Goal: Check status: Check status

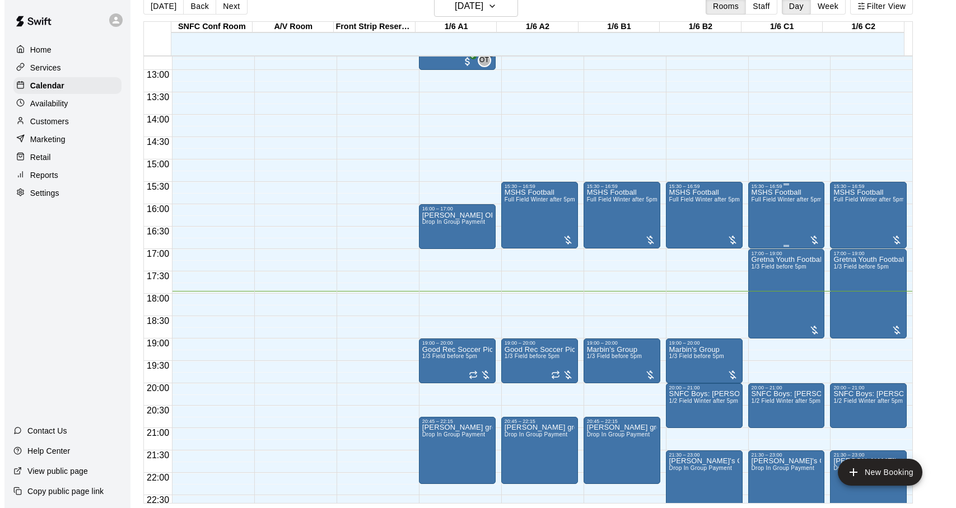
scroll to position [628, 0]
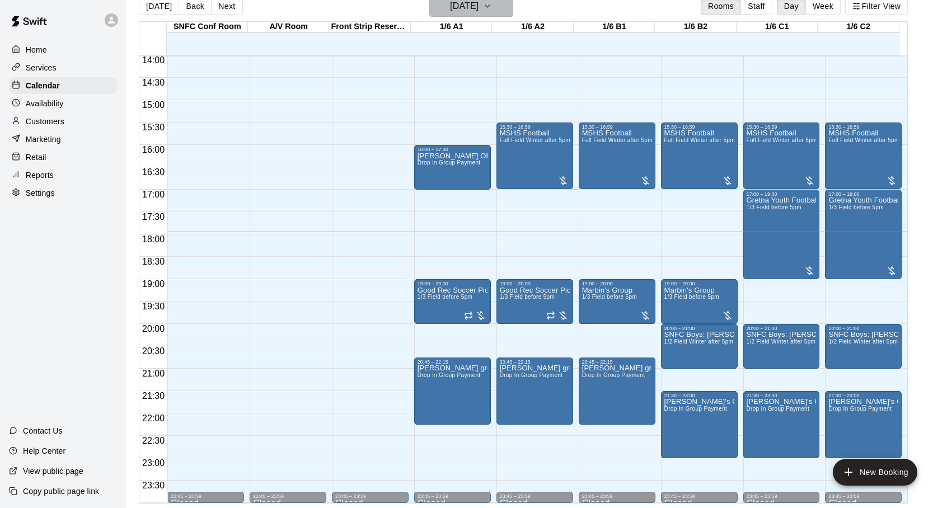
click at [479, 10] on h6 "[DATE]" at bounding box center [464, 6] width 29 height 16
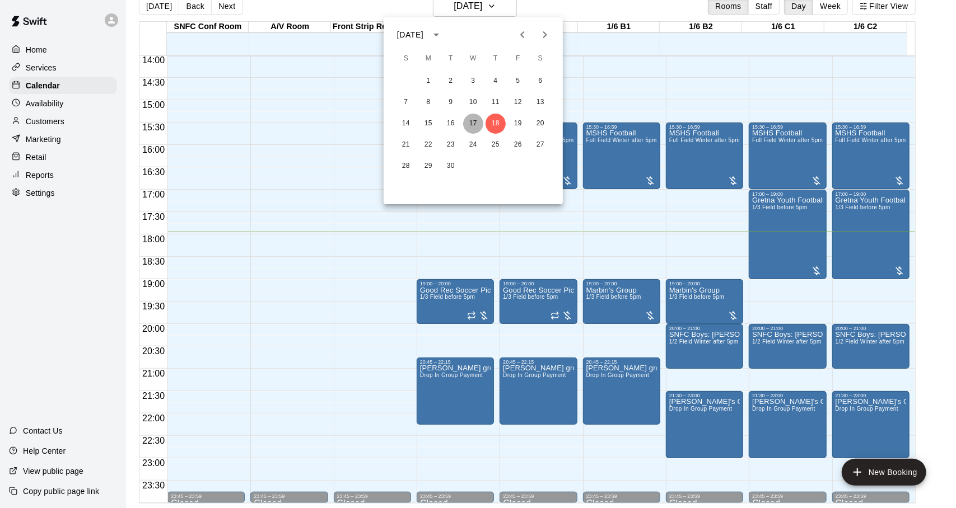
click at [478, 122] on button "17" at bounding box center [473, 124] width 20 height 20
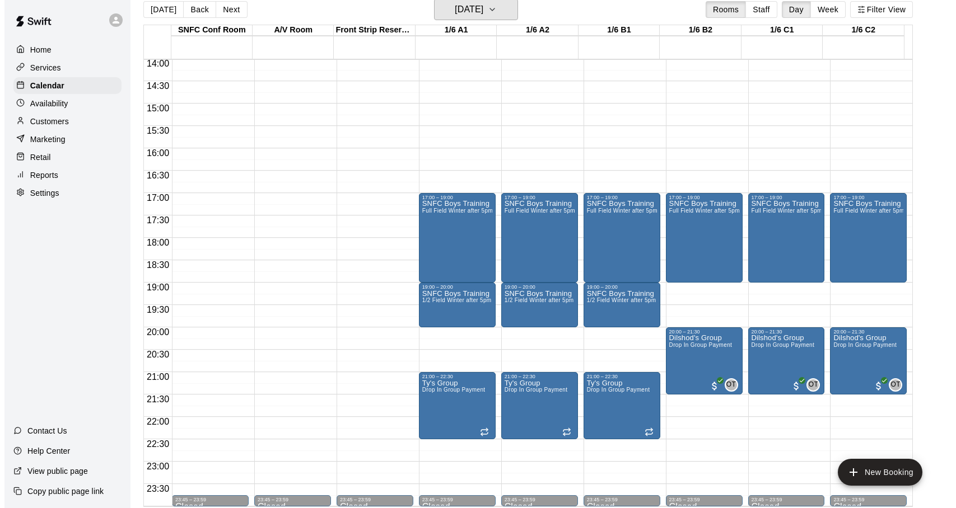
scroll to position [18, 0]
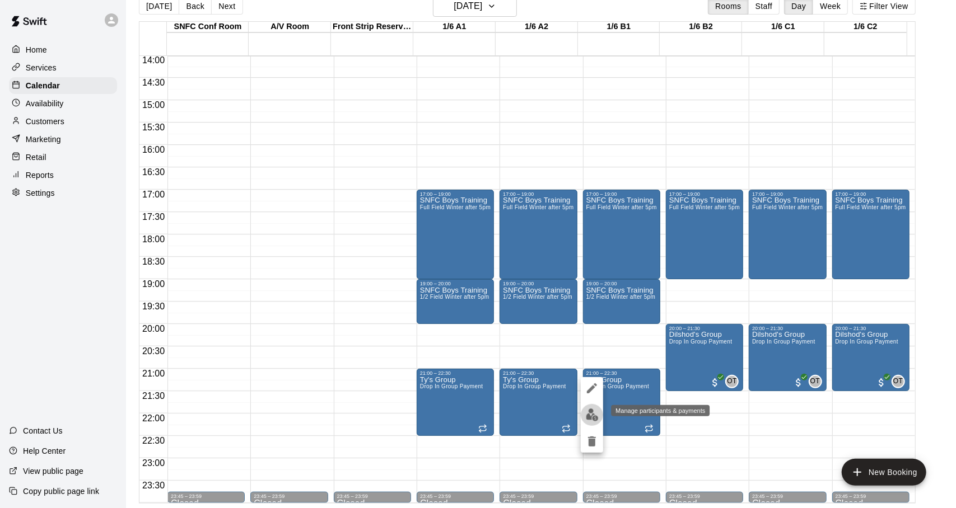
click at [594, 417] on img "edit" at bounding box center [592, 415] width 13 height 13
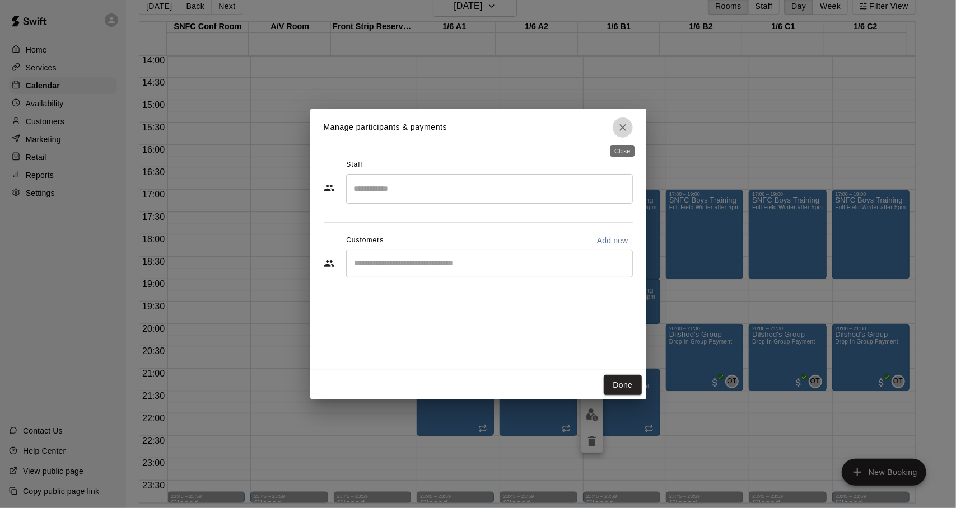
click at [621, 125] on icon "Close" at bounding box center [622, 127] width 11 height 11
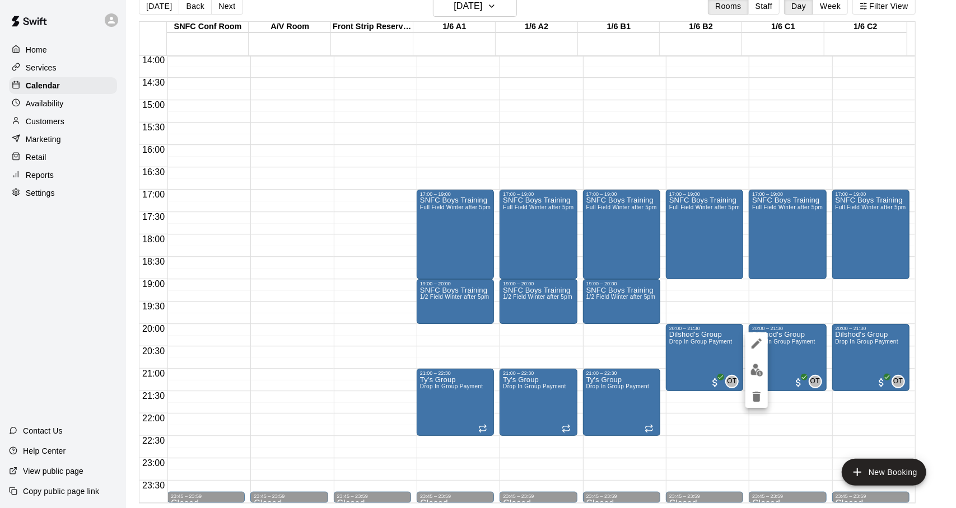
click at [732, 139] on div at bounding box center [478, 254] width 956 height 508
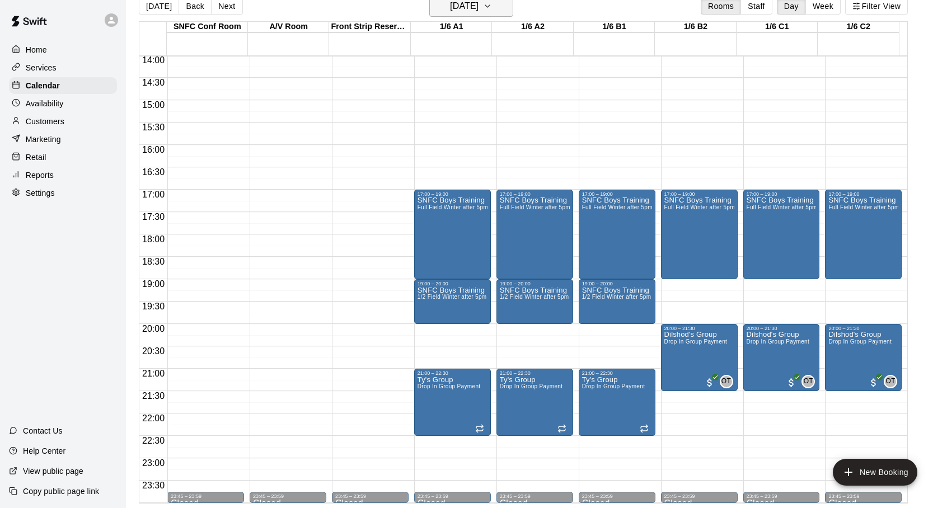
click at [457, 3] on h6 "[DATE]" at bounding box center [464, 6] width 29 height 16
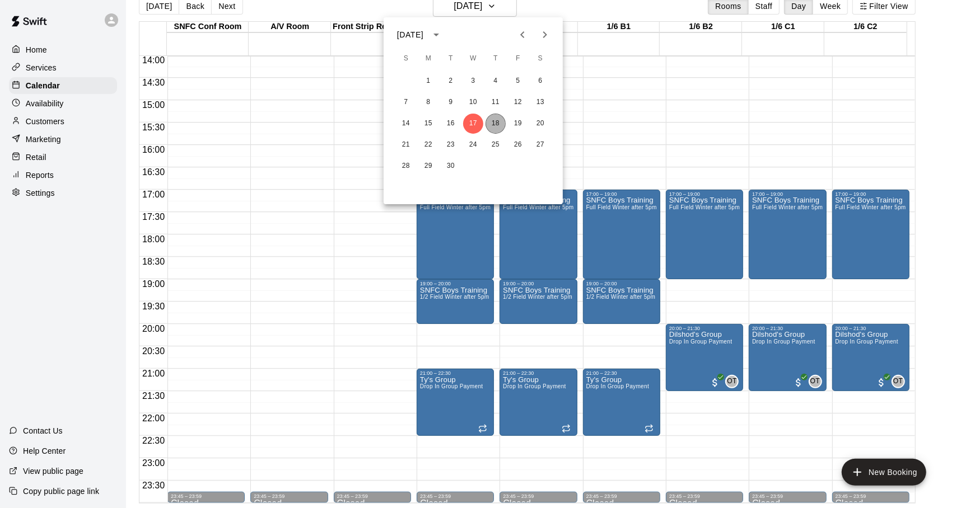
click at [492, 127] on button "18" at bounding box center [495, 124] width 20 height 20
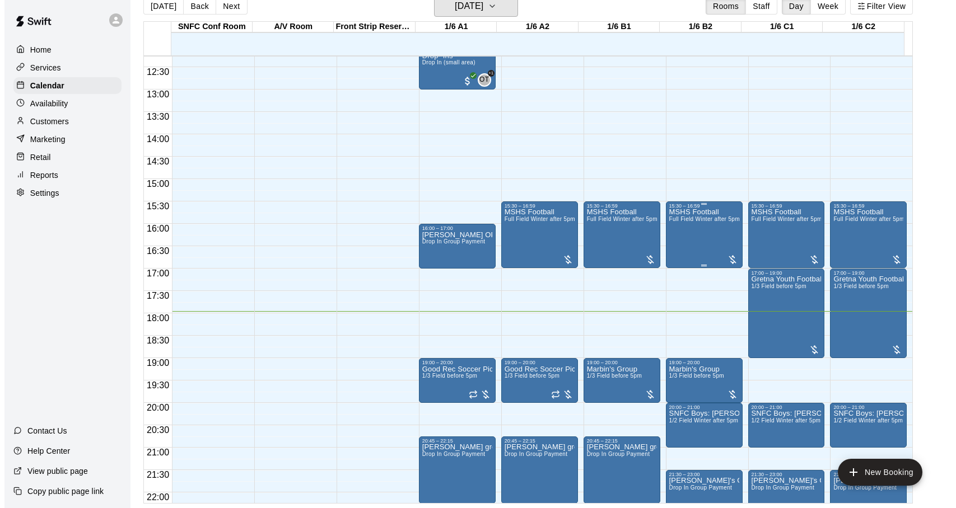
scroll to position [628, 0]
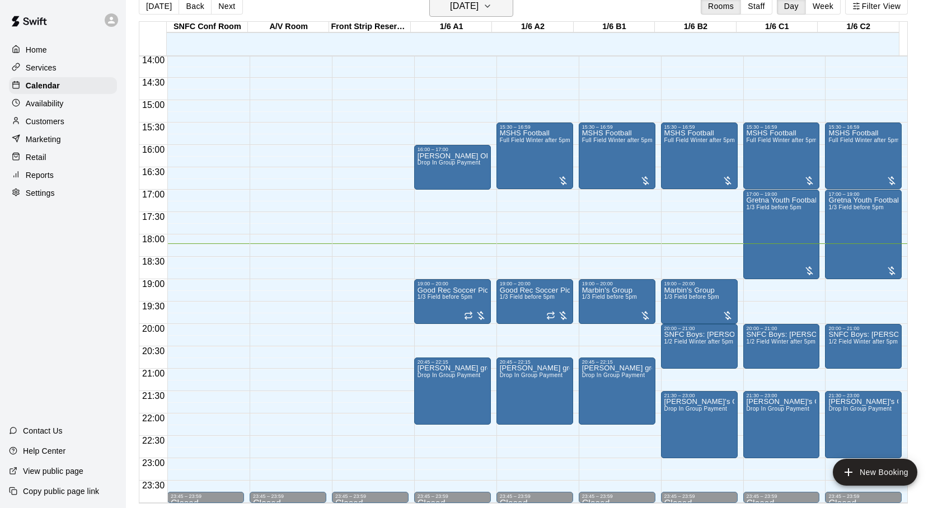
click at [500, 14] on button "[DATE]" at bounding box center [471, 6] width 84 height 21
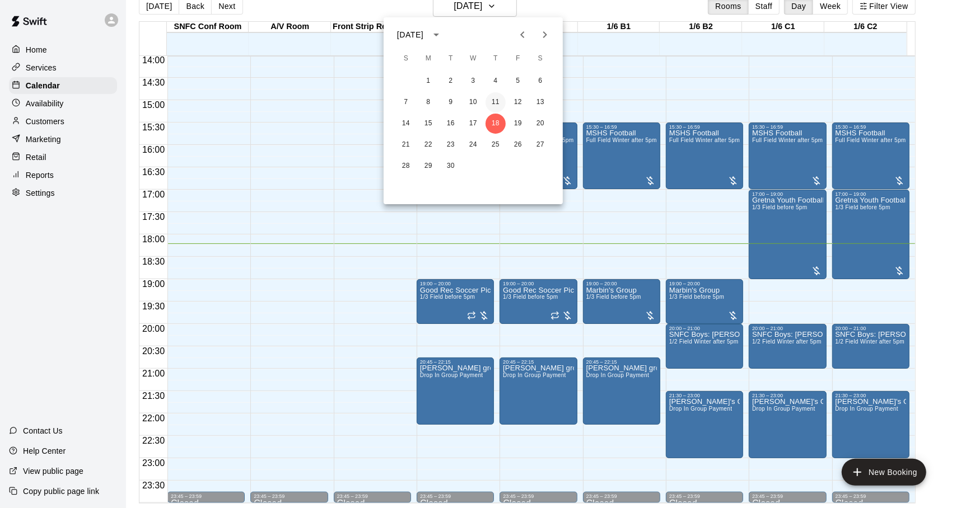
click at [489, 100] on button "11" at bounding box center [495, 102] width 20 height 20
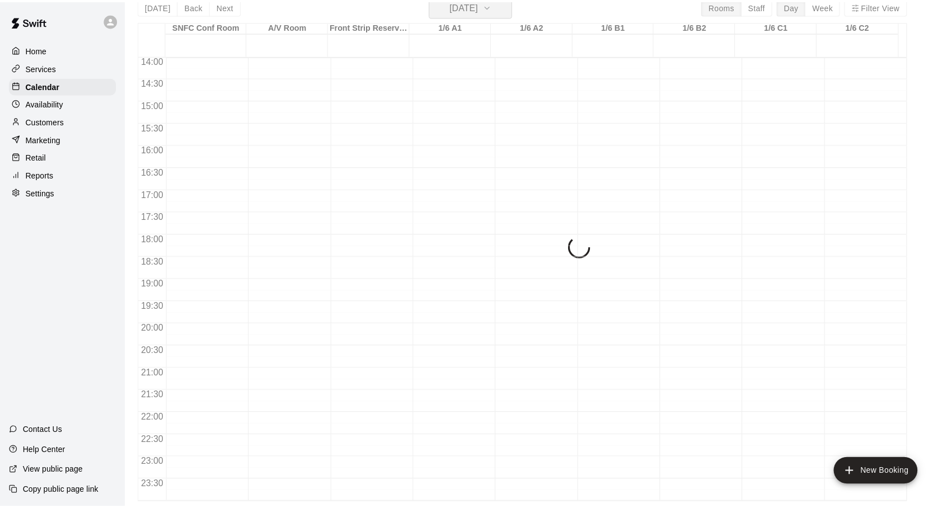
scroll to position [13, 0]
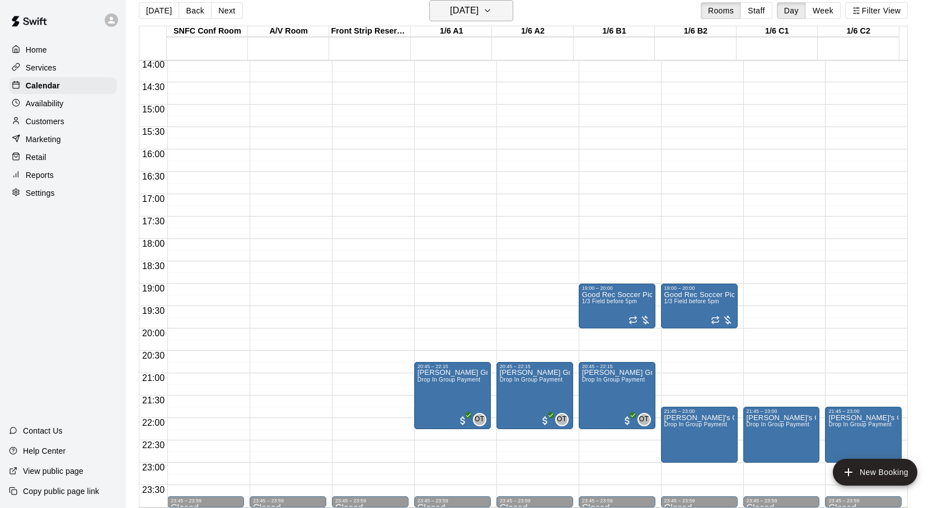
click at [505, 6] on button "[DATE]" at bounding box center [471, 10] width 84 height 21
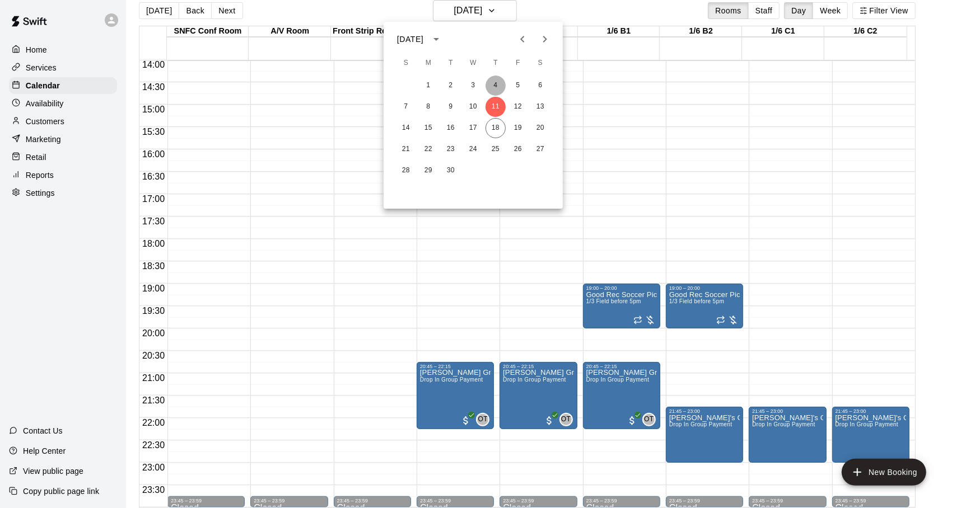
click at [496, 88] on button "4" at bounding box center [495, 86] width 20 height 20
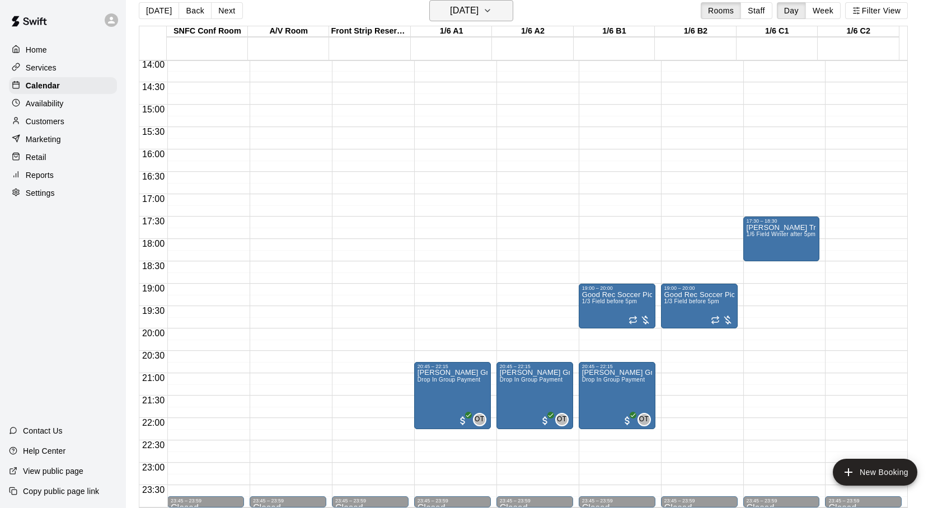
click at [479, 17] on h6 "[DATE]" at bounding box center [464, 11] width 29 height 16
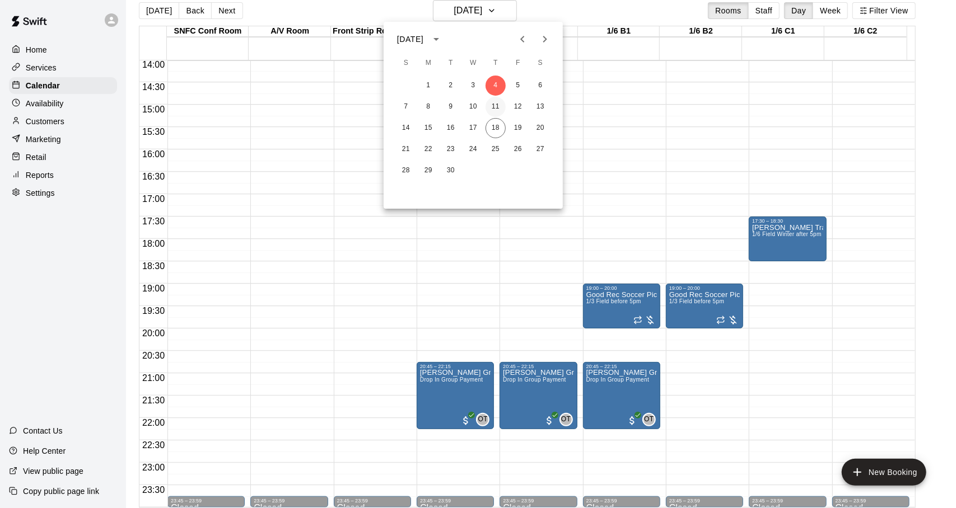
click at [490, 105] on button "11" at bounding box center [495, 107] width 20 height 20
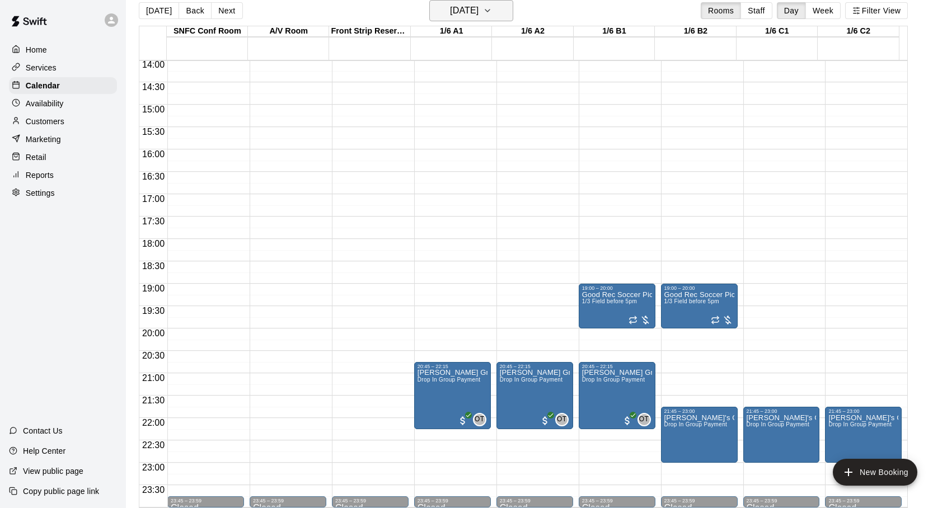
click at [479, 17] on h6 "[DATE]" at bounding box center [464, 11] width 29 height 16
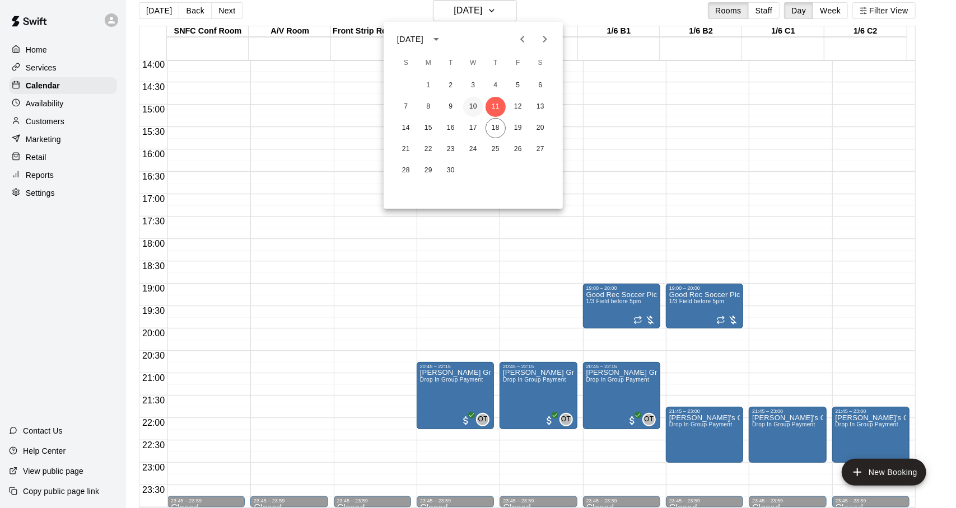
click at [476, 104] on button "10" at bounding box center [473, 107] width 20 height 20
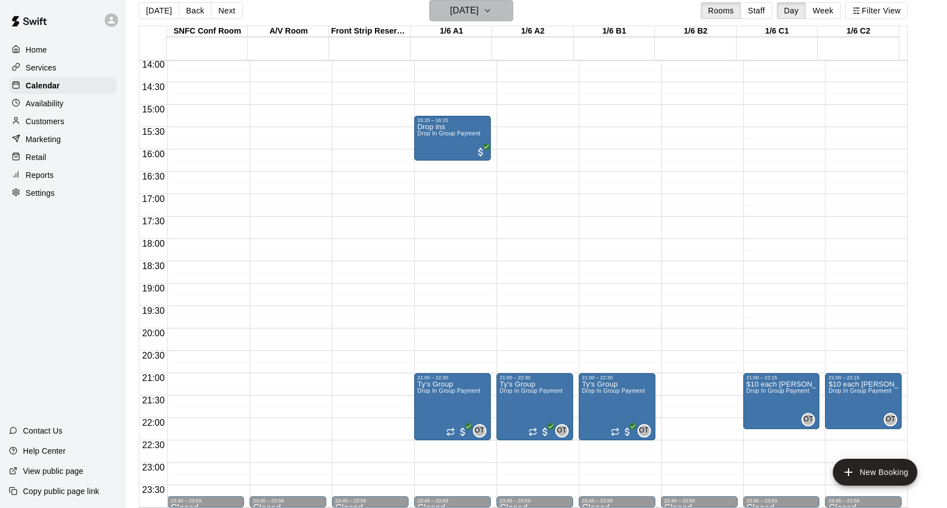
click at [479, 16] on h6 "[DATE]" at bounding box center [464, 11] width 29 height 16
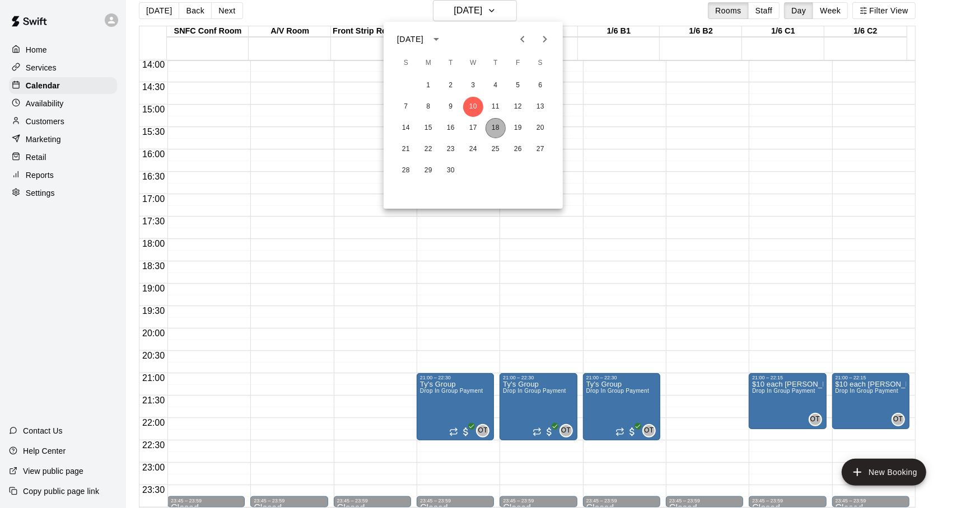
click at [490, 123] on button "18" at bounding box center [495, 128] width 20 height 20
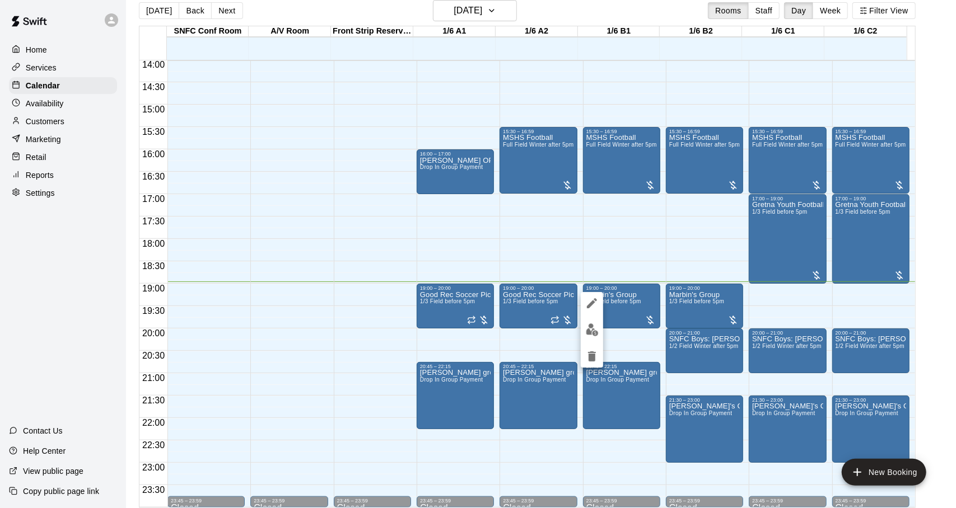
click at [211, 128] on div at bounding box center [478, 254] width 956 height 508
